Goal: Find specific fact: Find contact information

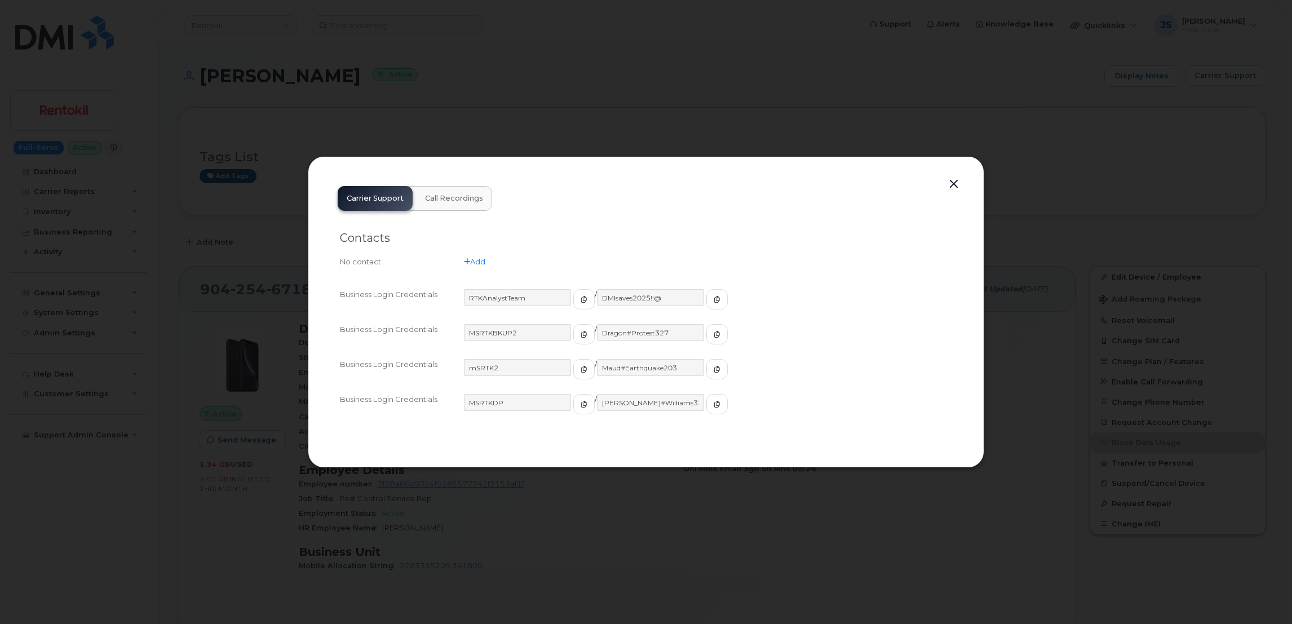
click at [520, 57] on div at bounding box center [646, 312] width 1292 height 624
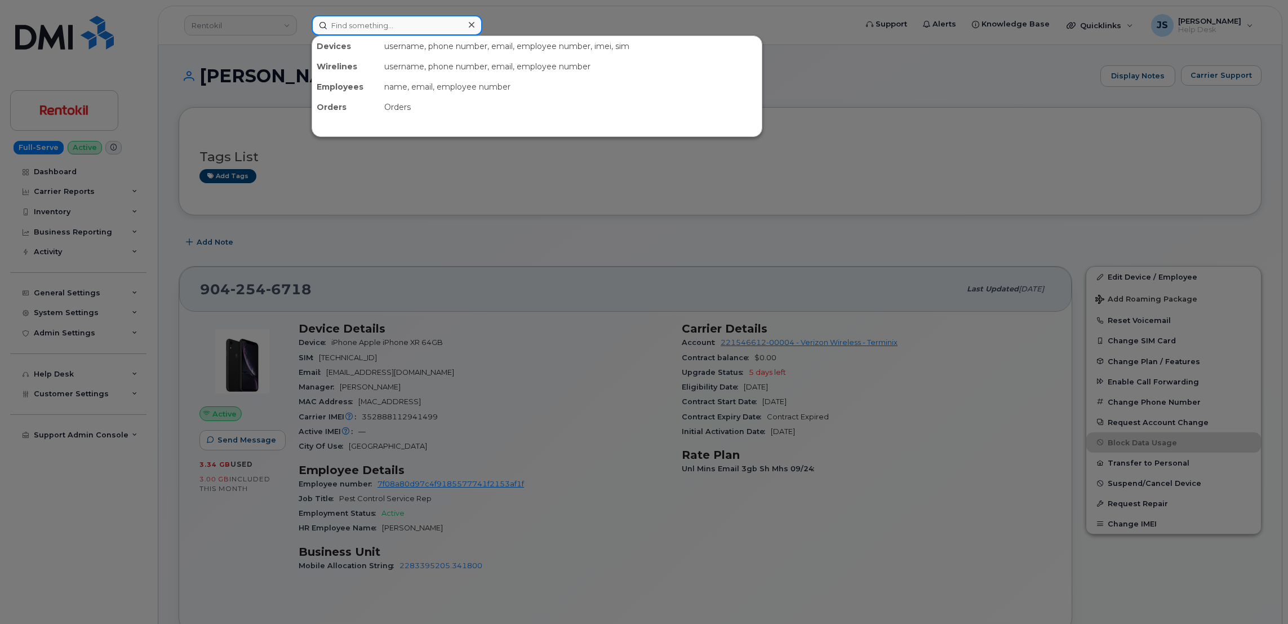
click at [441, 23] on input at bounding box center [397, 25] width 171 height 20
paste input "3865273326"
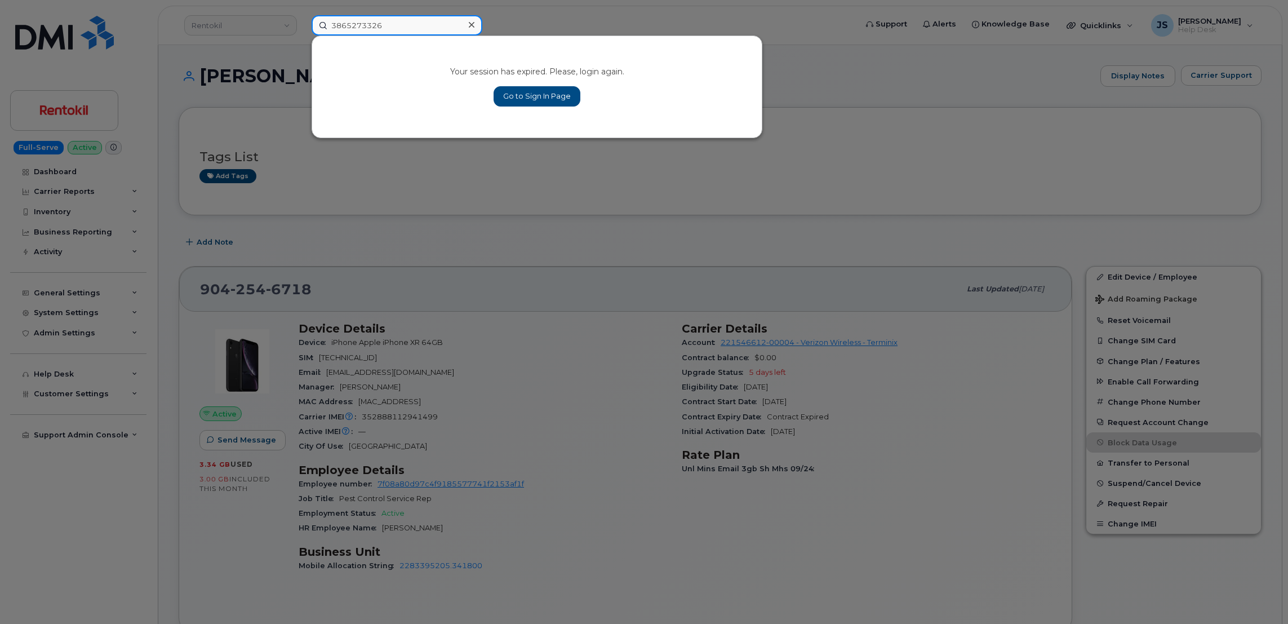
type input "3865273326"
click at [533, 91] on link "Go to Sign In Page" at bounding box center [537, 96] width 87 height 20
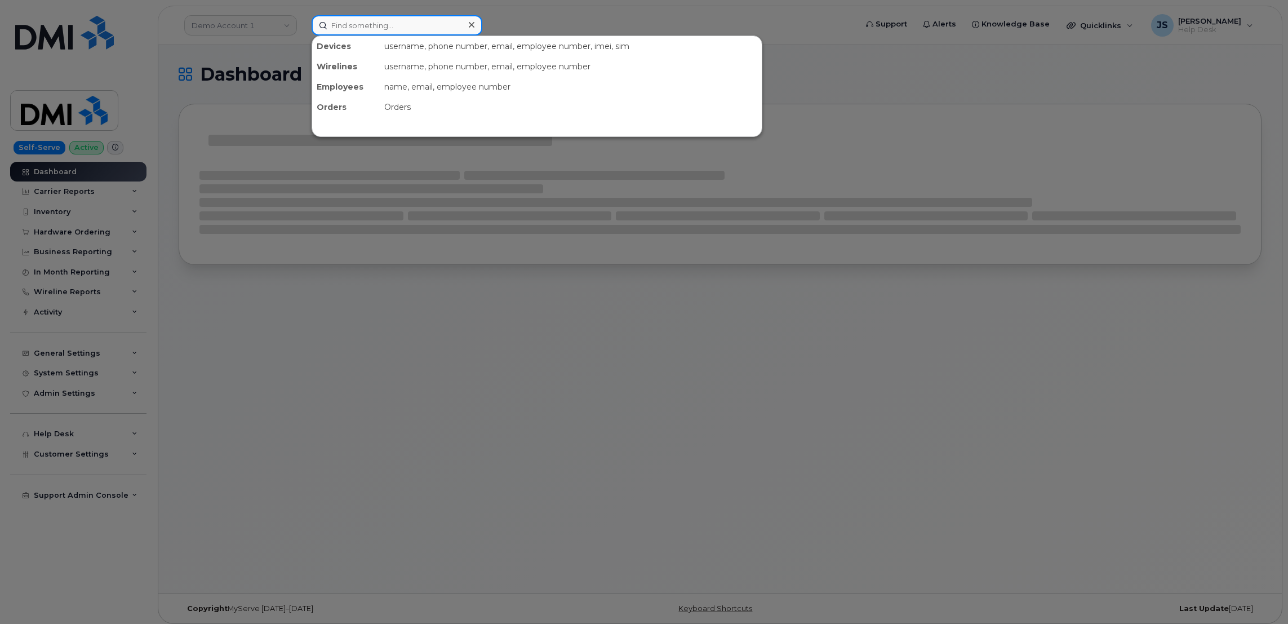
paste input "3865273326"
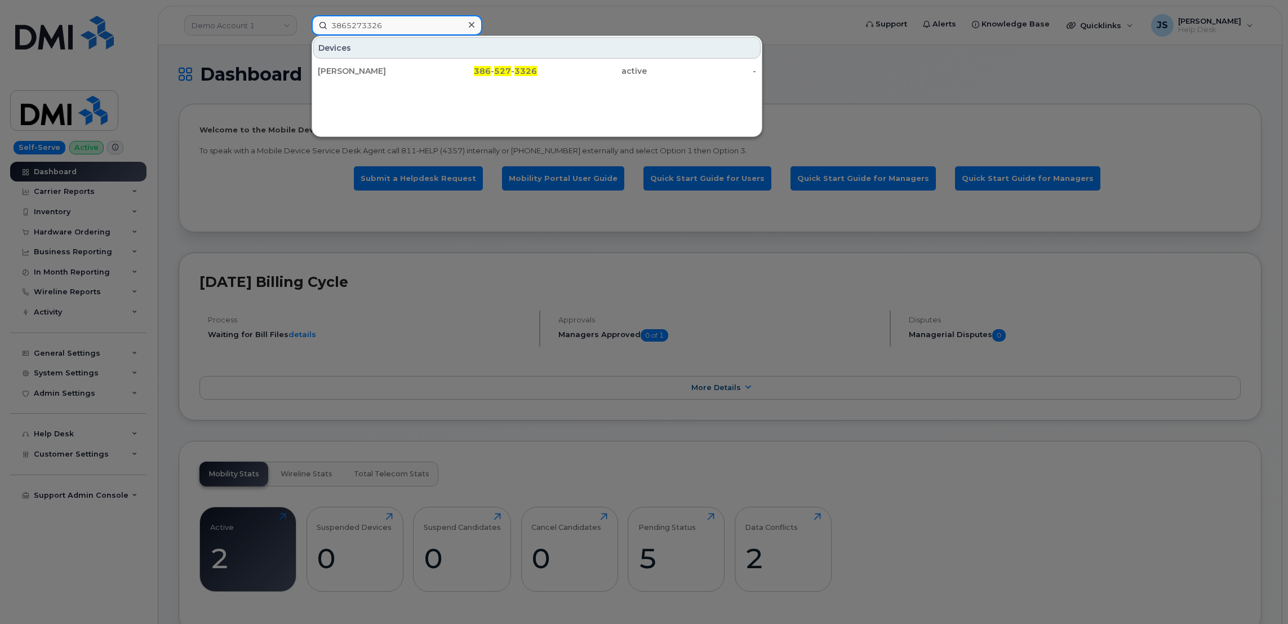
click at [402, 21] on input "3865273326" at bounding box center [397, 25] width 171 height 20
paste input "7324986152"
type input "7324986152"
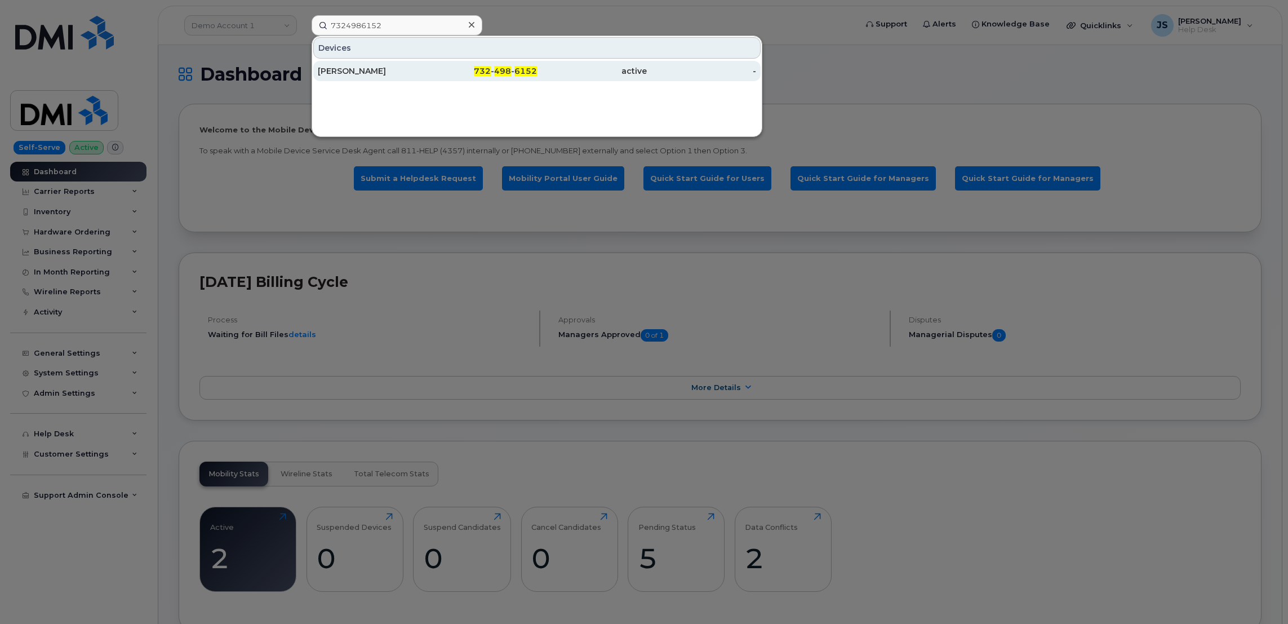
click at [376, 71] on div "Sean Wilkins" at bounding box center [373, 70] width 110 height 11
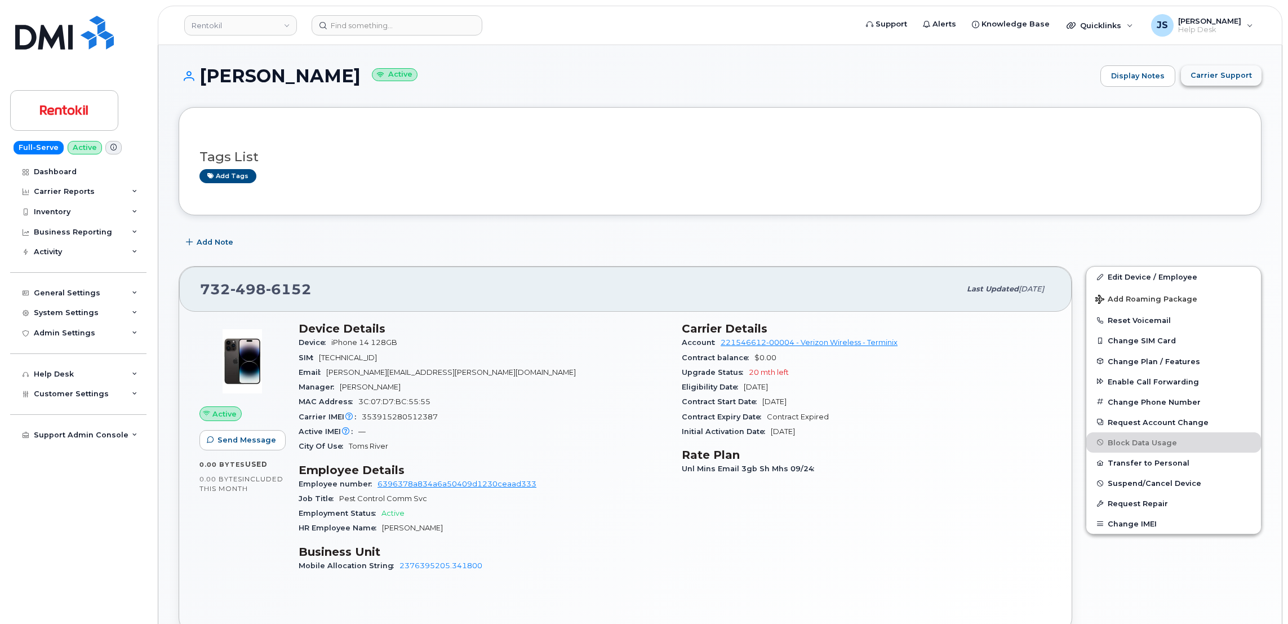
click at [1232, 75] on span "Carrier Support" at bounding box center [1221, 75] width 61 height 11
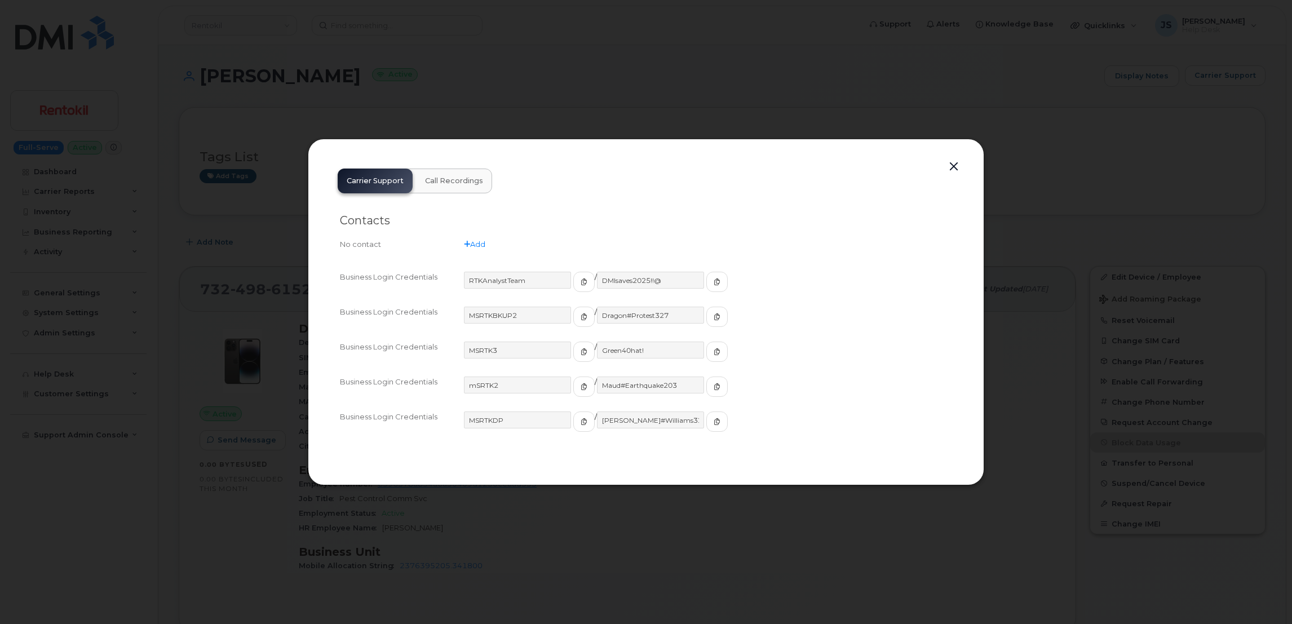
click at [401, 67] on div at bounding box center [646, 312] width 1292 height 624
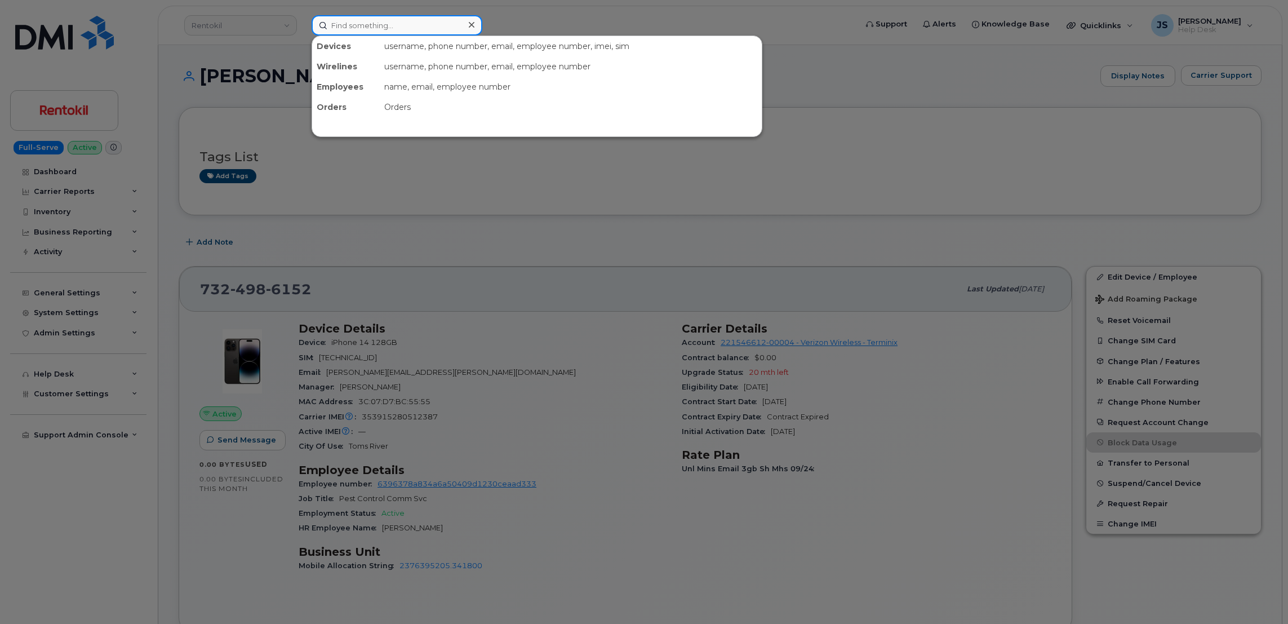
click at [436, 31] on input at bounding box center [397, 25] width 171 height 20
paste input "351783152723843"
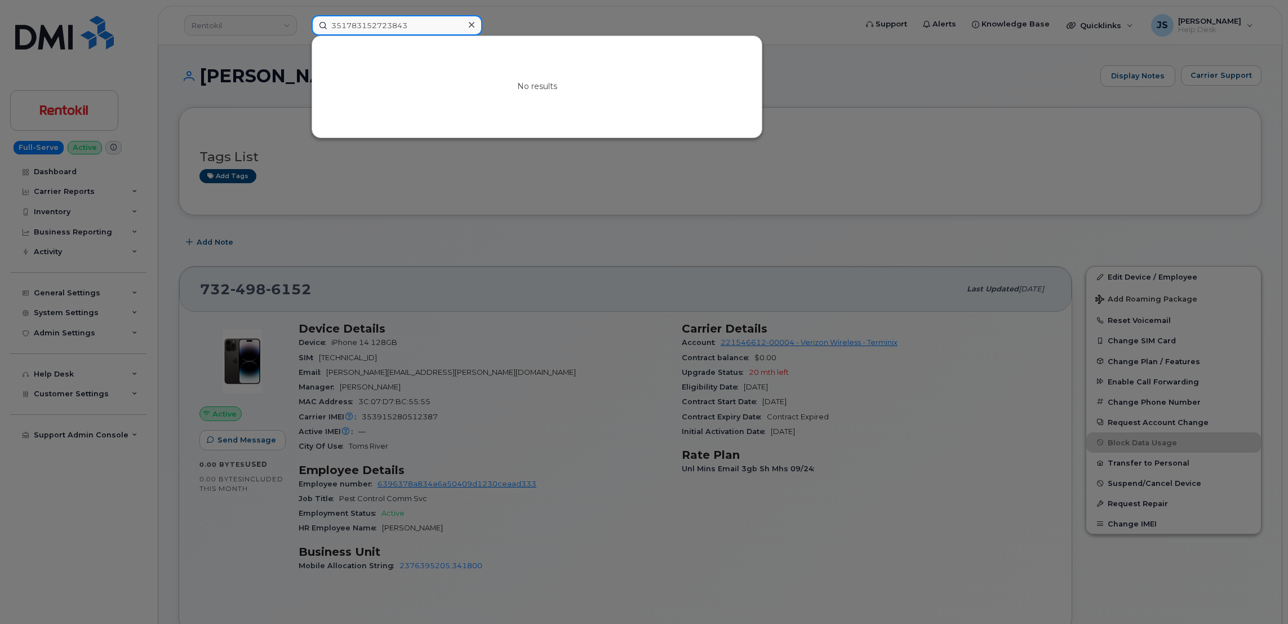
click at [404, 27] on input "351783152723843" at bounding box center [397, 25] width 171 height 20
paste input "785-617-1887"
click at [414, 32] on input "785-617-1887" at bounding box center [397, 25] width 171 height 20
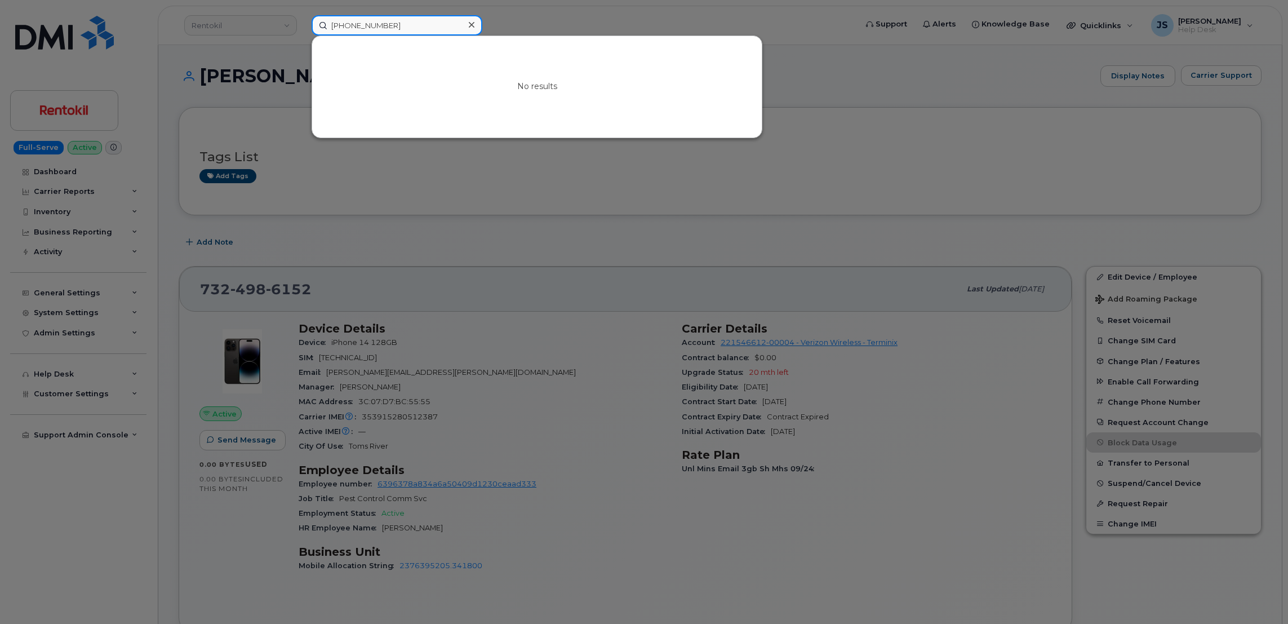
click at [414, 32] on input "785-617-1887" at bounding box center [397, 25] width 171 height 20
paste input "[PERSON_NAME]"
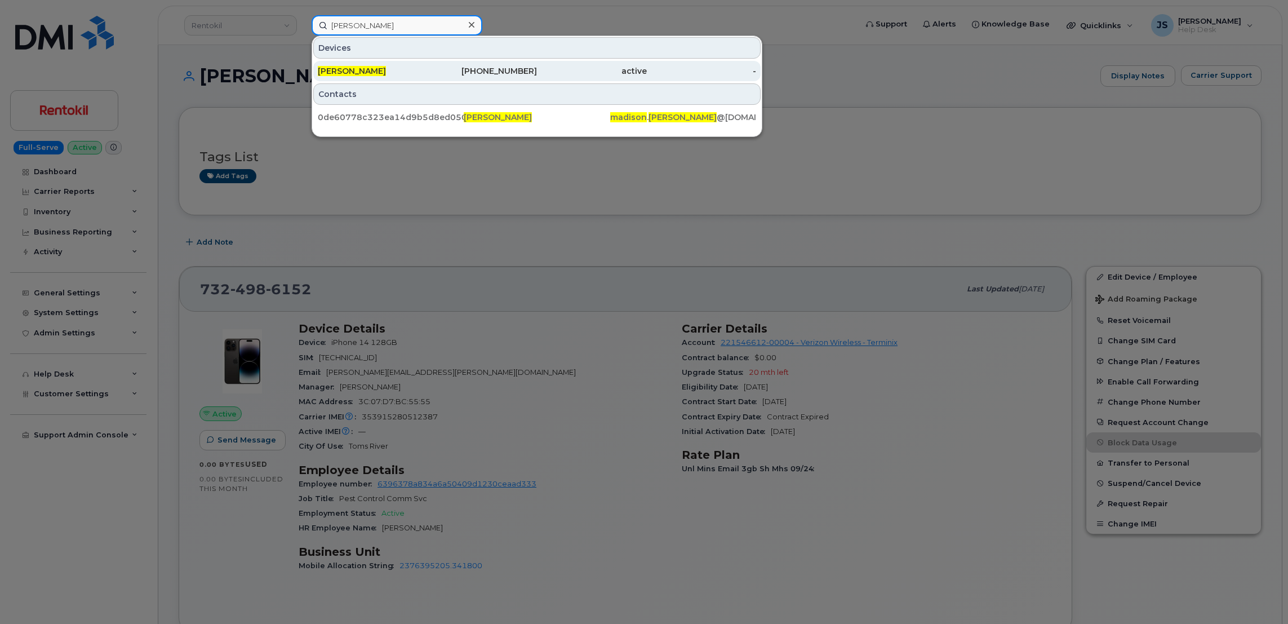
type input "[PERSON_NAME]"
click at [420, 64] on div "[PERSON_NAME]" at bounding box center [373, 71] width 110 height 20
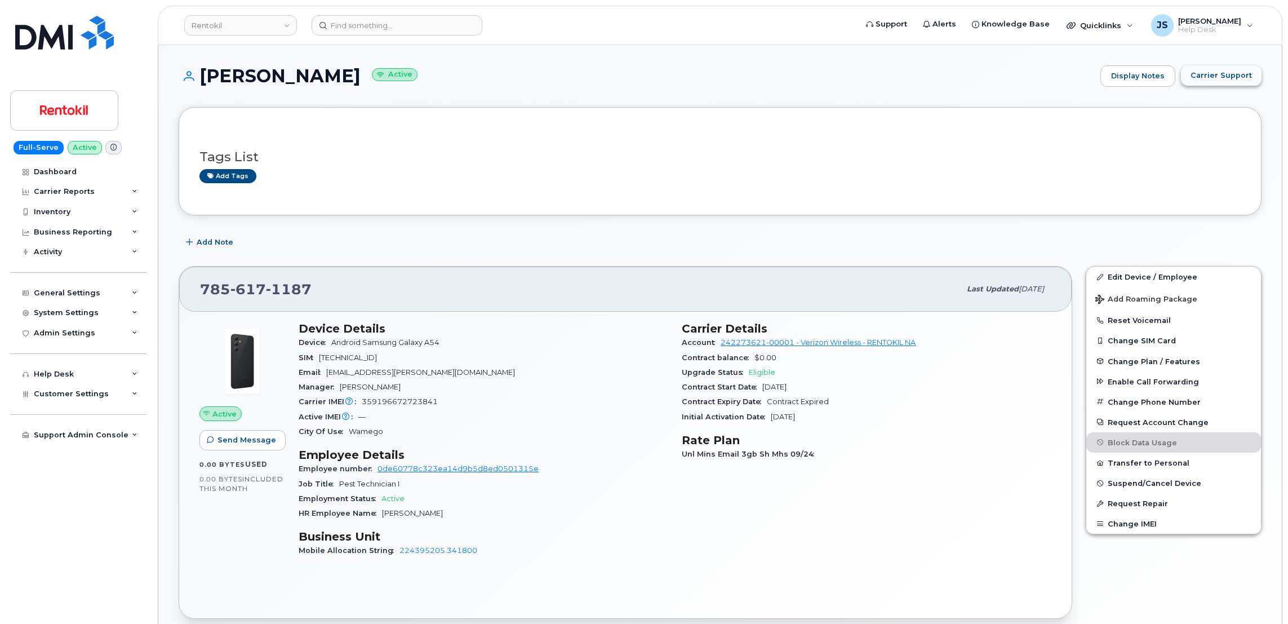
click at [1222, 80] on span "Carrier Support" at bounding box center [1221, 75] width 61 height 11
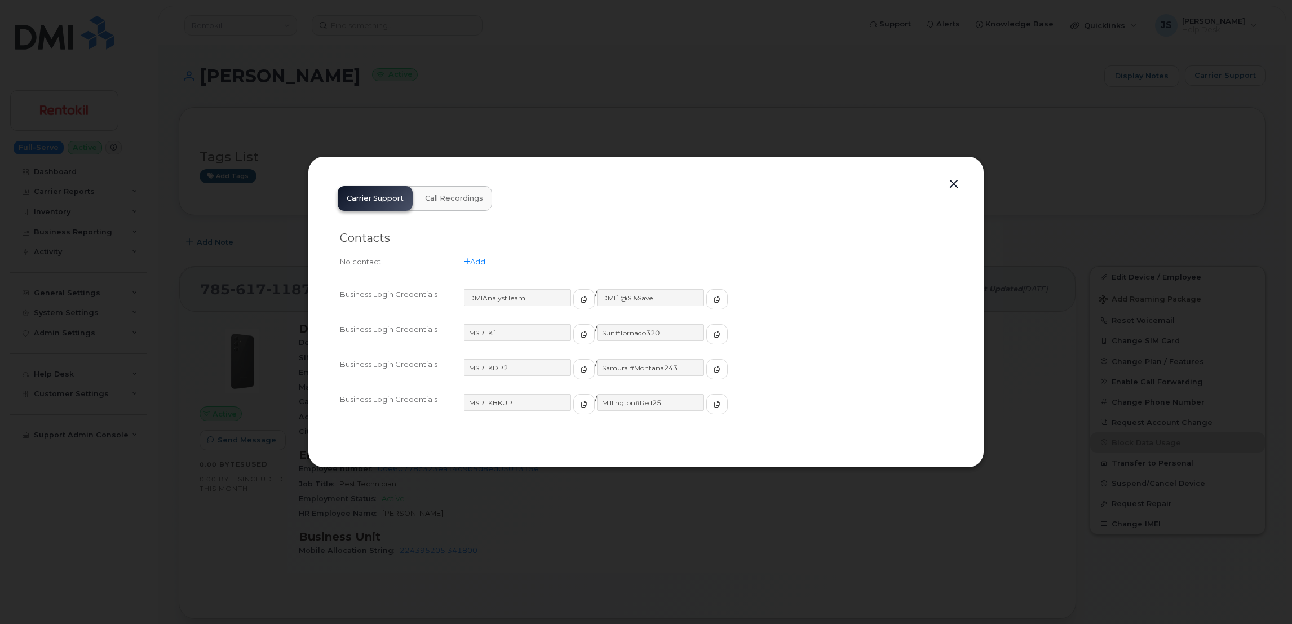
click at [678, 139] on div at bounding box center [646, 312] width 1292 height 624
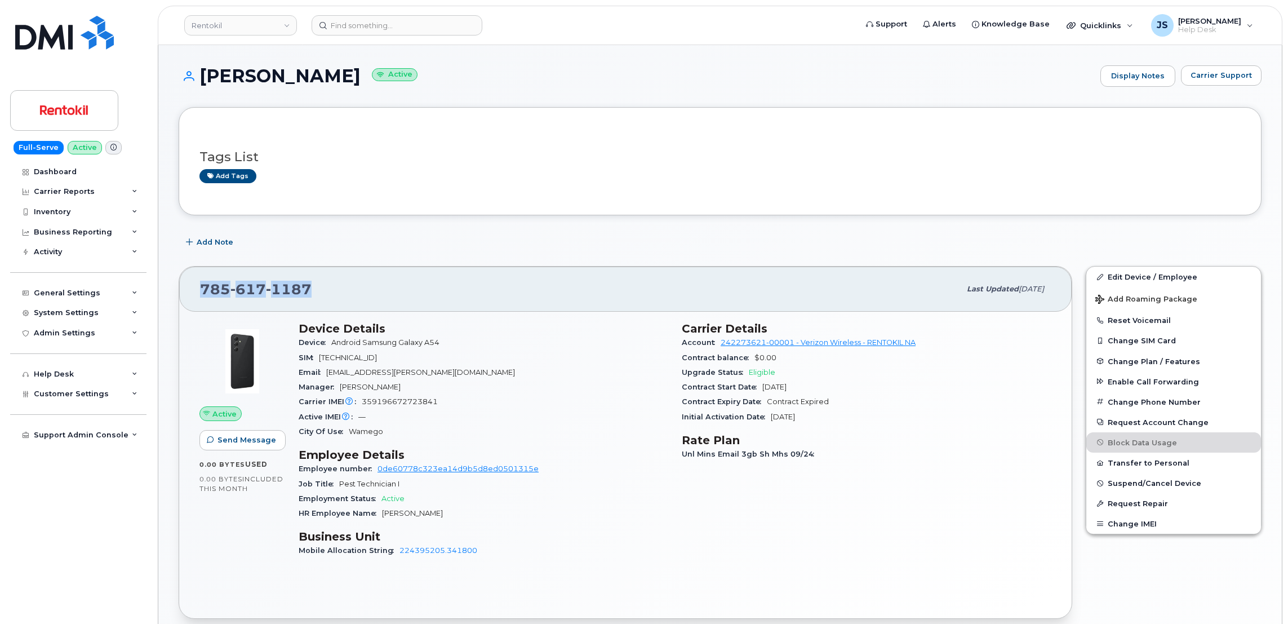
drag, startPoint x: 310, startPoint y: 291, endPoint x: 204, endPoint y: 296, distance: 106.1
click at [204, 296] on div "[PHONE_NUMBER]" at bounding box center [580, 289] width 760 height 24
copy span "[PHONE_NUMBER]"
